Goal: Task Accomplishment & Management: Use online tool/utility

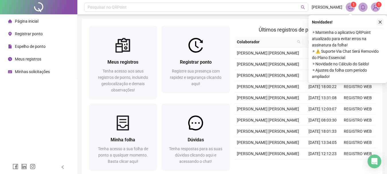
click at [379, 22] on icon "close" at bounding box center [380, 22] width 4 height 4
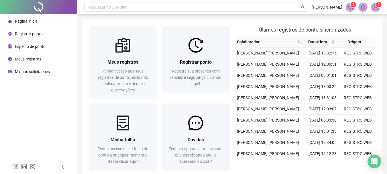
click at [28, 36] on span "Registrar ponto" at bounding box center [29, 34] width 28 height 5
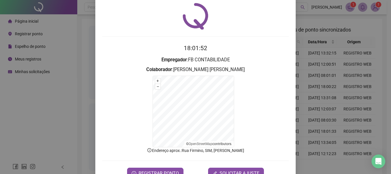
scroll to position [36, 0]
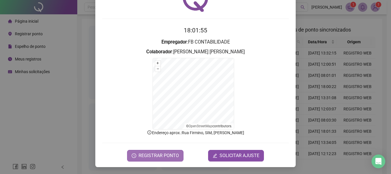
click at [160, 156] on span "REGISTRAR PONTO" at bounding box center [159, 155] width 40 height 7
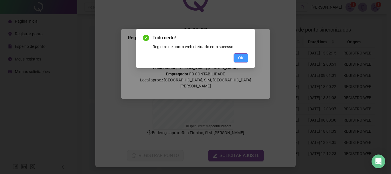
click at [243, 58] on span "OK" at bounding box center [240, 58] width 5 height 6
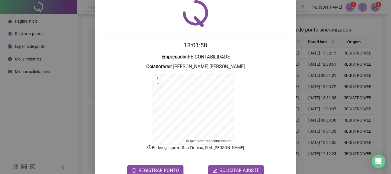
scroll to position [0, 0]
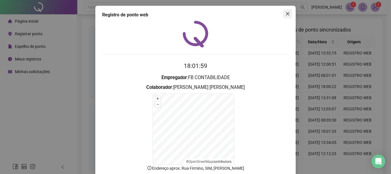
click at [287, 13] on icon "close" at bounding box center [288, 13] width 5 height 5
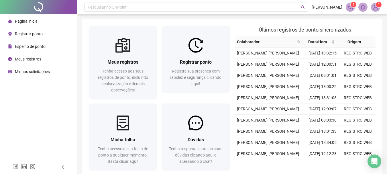
click at [24, 62] on div "Meus registros" at bounding box center [24, 58] width 33 height 11
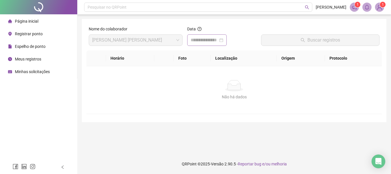
click at [227, 42] on div at bounding box center [207, 39] width 40 height 11
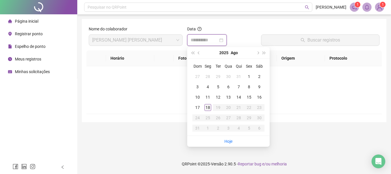
type input "**********"
click at [208, 105] on div "18" at bounding box center [208, 107] width 7 height 7
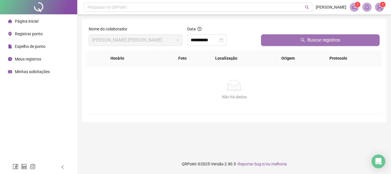
click at [321, 42] on span "Buscar registros" at bounding box center [324, 40] width 33 height 7
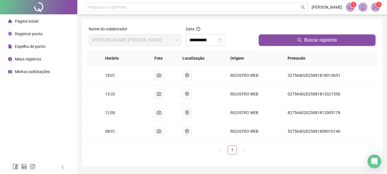
click at [377, 8] on img at bounding box center [375, 7] width 9 height 9
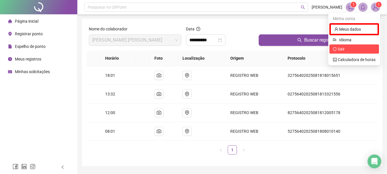
click at [349, 50] on span "Sair" at bounding box center [354, 49] width 43 height 6
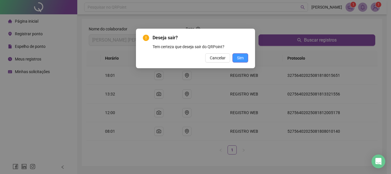
click at [236, 56] on button "Sim" at bounding box center [241, 57] width 16 height 9
